Goal: Use online tool/utility: Utilize a website feature to perform a specific function

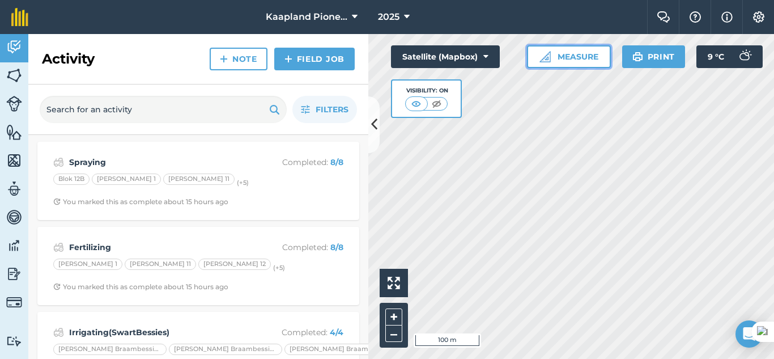
click at [569, 53] on button "Measure" at bounding box center [569, 56] width 84 height 23
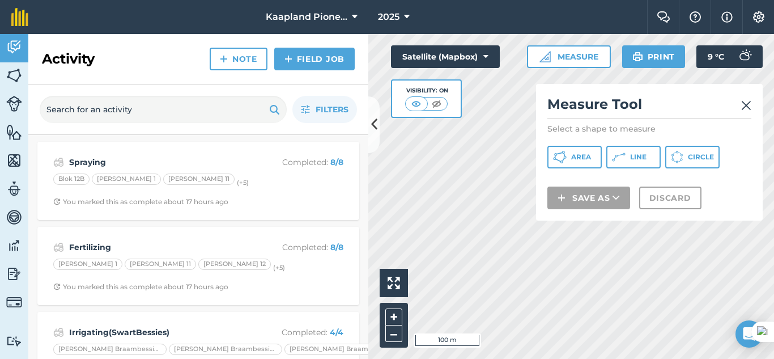
click at [743, 108] on img at bounding box center [746, 106] width 10 height 14
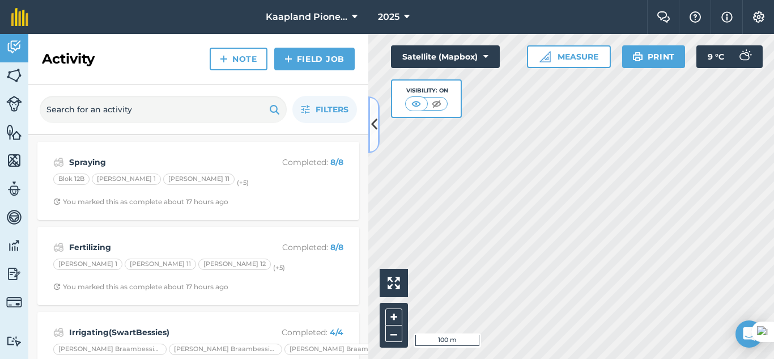
click at [374, 123] on icon at bounding box center [374, 125] width 6 height 20
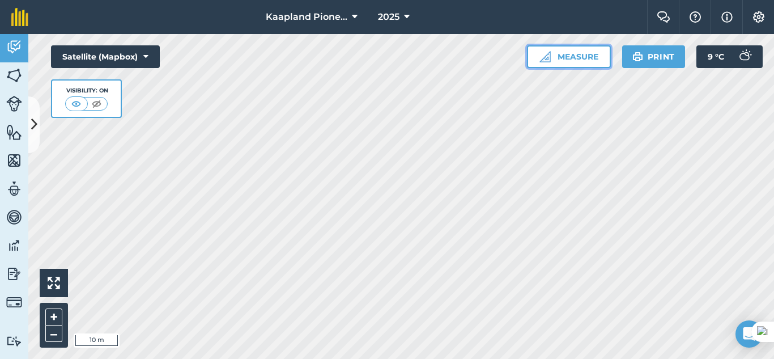
click at [588, 56] on button "Measure" at bounding box center [569, 56] width 84 height 23
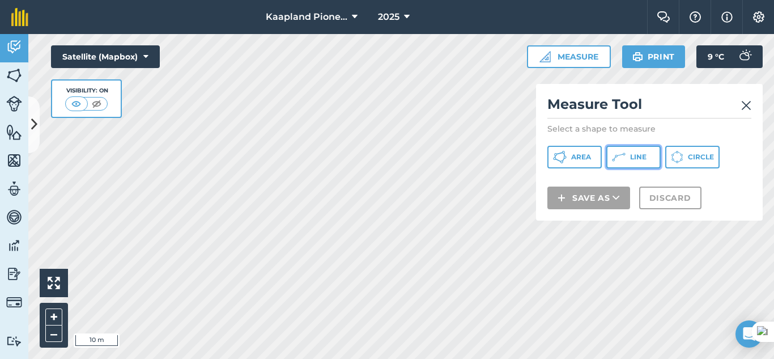
click at [625, 164] on button "Line" at bounding box center [634, 157] width 54 height 23
click at [747, 110] on img at bounding box center [746, 106] width 10 height 14
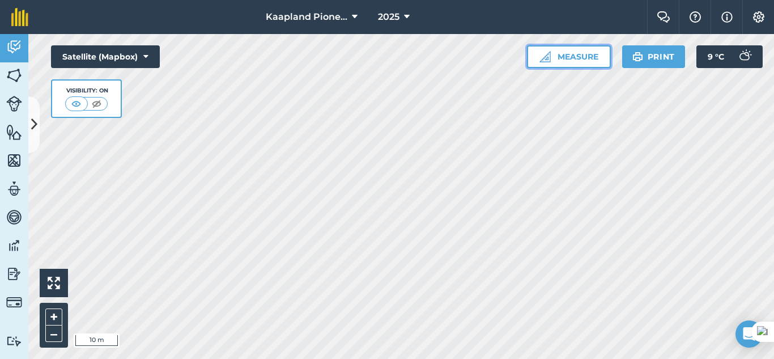
click at [579, 56] on button "Measure" at bounding box center [569, 56] width 84 height 23
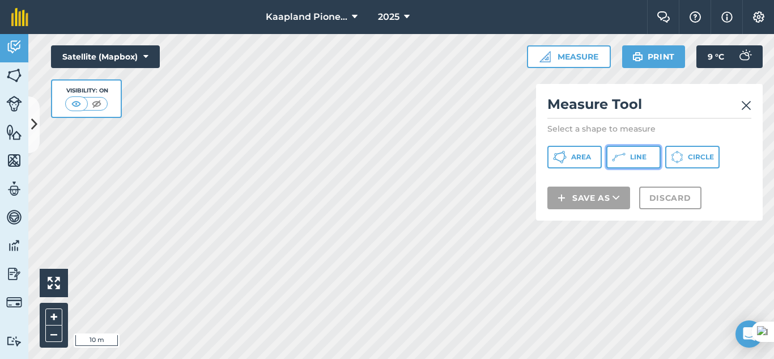
click at [627, 158] on button "Line" at bounding box center [634, 157] width 54 height 23
click at [749, 108] on img at bounding box center [746, 106] width 10 height 14
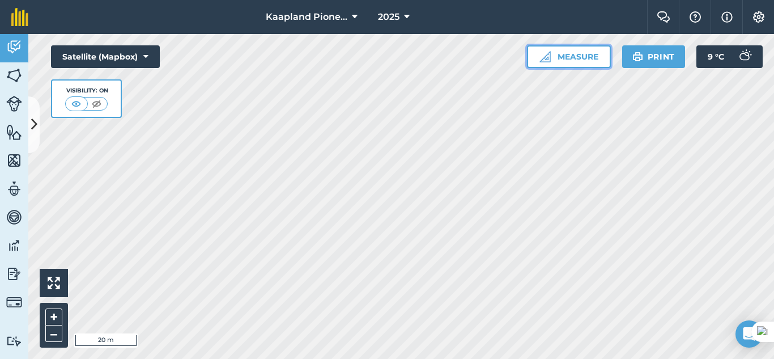
click at [574, 54] on button "Measure" at bounding box center [569, 56] width 84 height 23
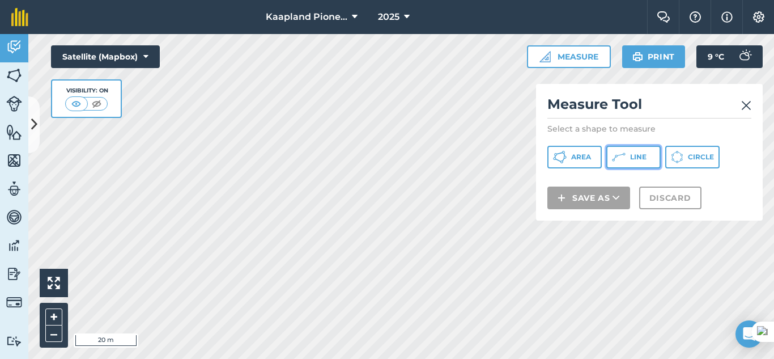
click at [638, 155] on span "Line" at bounding box center [638, 156] width 16 height 9
click at [749, 99] on img at bounding box center [746, 106] width 10 height 14
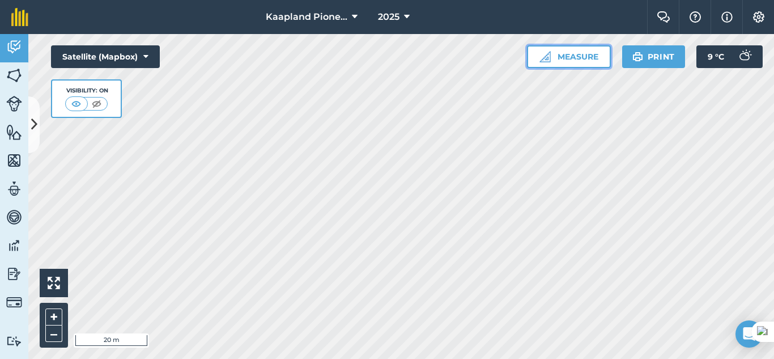
click at [584, 51] on button "Measure" at bounding box center [569, 56] width 84 height 23
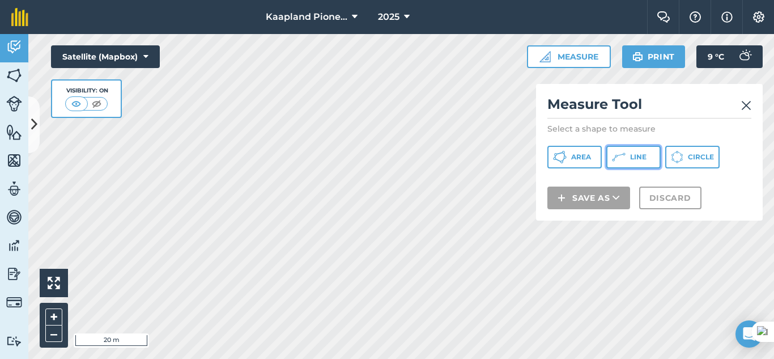
click at [640, 157] on span "Line" at bounding box center [638, 156] width 16 height 9
click at [749, 103] on img at bounding box center [746, 106] width 10 height 14
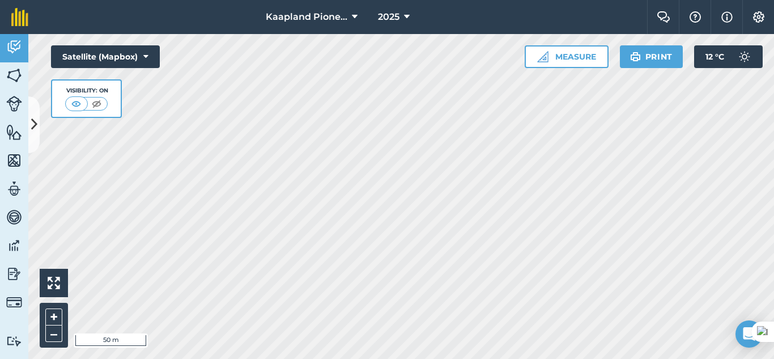
click at [541, 0] on html "Kaapland Pioneer 2025 Farm Chat Help Info Settings Kaapland Pioneer - 2025 Prin…" at bounding box center [387, 179] width 774 height 359
